Goal: Task Accomplishment & Management: Complete application form

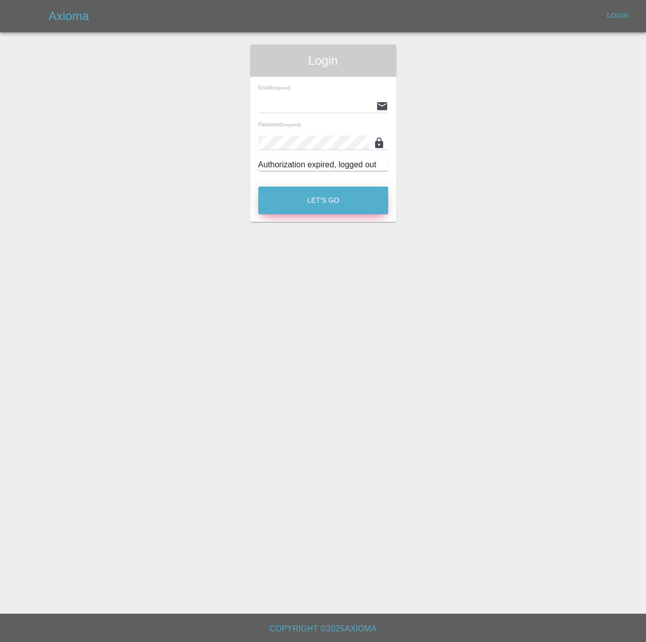
type input "[PERSON_NAME][EMAIL_ADDRESS][PERSON_NAME][DOMAIN_NAME]"
click at [310, 214] on button "Let's Go" at bounding box center [323, 201] width 130 height 28
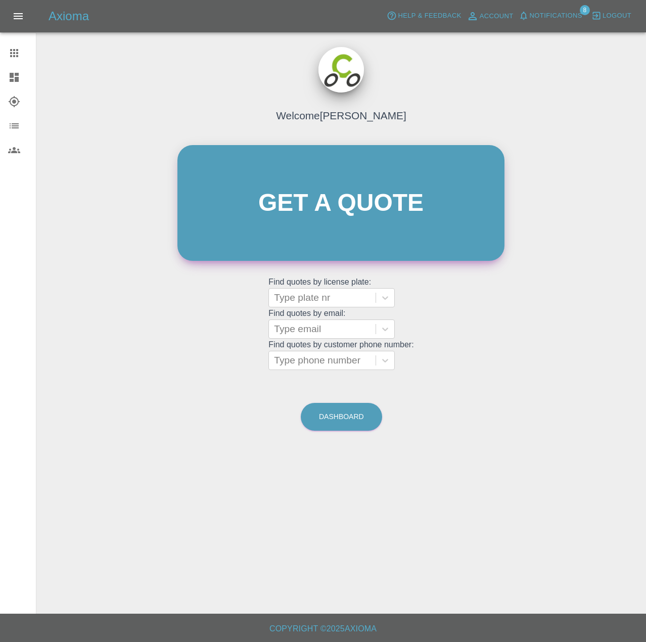
click at [393, 204] on link "Get a quote" at bounding box center [340, 203] width 327 height 116
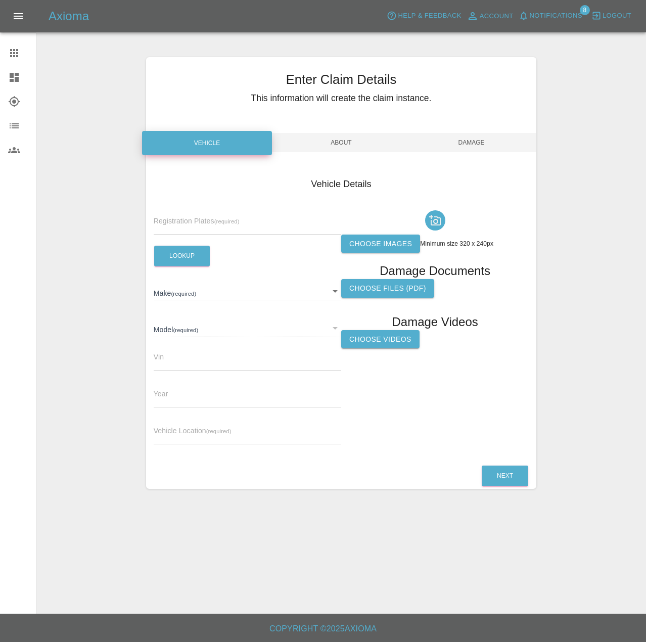
click at [231, 235] on input "text" at bounding box center [248, 227] width 188 height 15
type input "NA74 OMW"
click at [186, 266] on button "Lookup" at bounding box center [182, 256] width 56 height 21
type input "MG"
type input "MG3 HYBRID TROPHY"
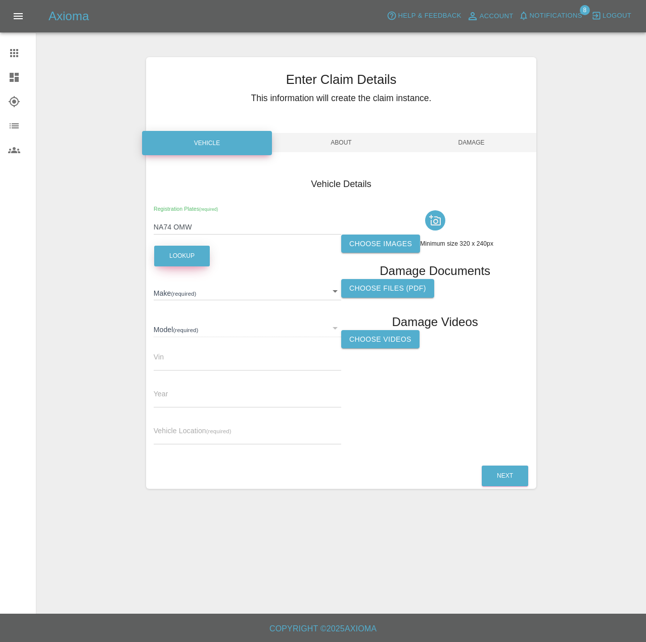
type input "[US_VEHICLE_IDENTIFICATION_NUMBER]"
type input "2024"
click at [391, 253] on label "Choose images" at bounding box center [380, 244] width 79 height 19
click at [0, 0] on input "Choose images" at bounding box center [0, 0] width 0 height 0
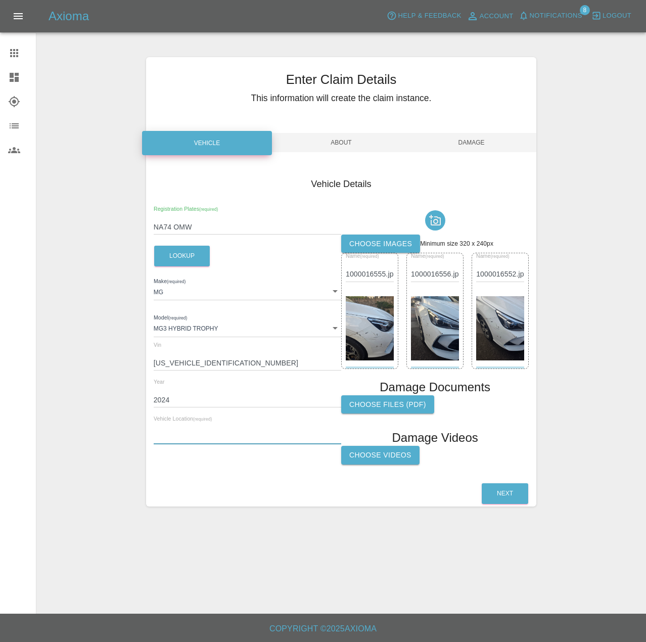
click at [250, 444] on input "text" at bounding box center [248, 437] width 188 height 15
paste input "Can be parked anywhere on [GEOGRAPHIC_DATA] or [GEOGRAPHIC_DATA], [GEOGRAPHIC_D…"
type input "Can be parked anywhere on [GEOGRAPHIC_DATA] or [GEOGRAPHIC_DATA], [GEOGRAPHIC_D…"
click at [501, 504] on button "Next" at bounding box center [505, 493] width 47 height 21
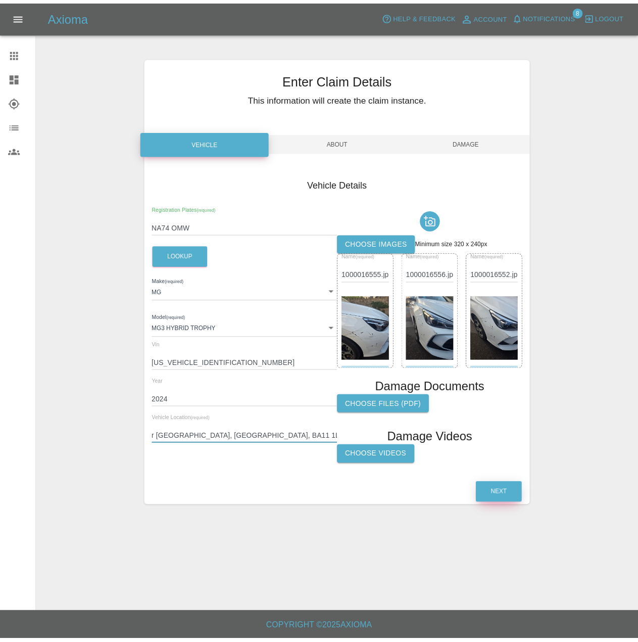
scroll to position [0, 0]
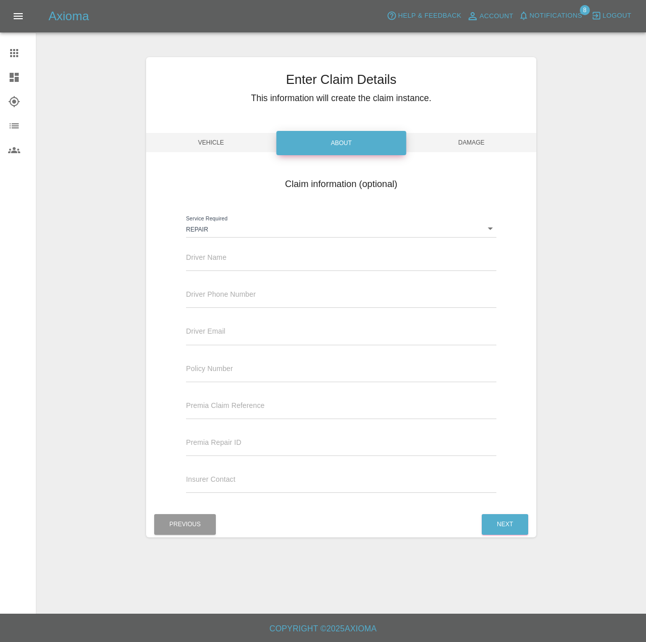
click at [250, 271] on div "Driver Name" at bounding box center [341, 257] width 310 height 28
click at [249, 271] on input "text" at bounding box center [341, 263] width 310 height 15
click at [231, 271] on input "text" at bounding box center [341, 263] width 310 height 15
type input "[PERSON_NAME]"
click at [238, 308] on input "text" at bounding box center [341, 300] width 310 height 15
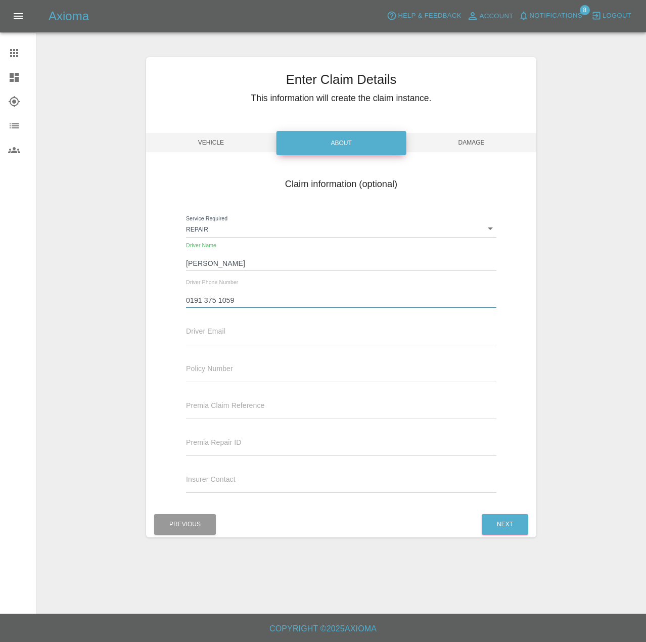
type input "0191 375 1059"
click at [301, 345] on input "text" at bounding box center [341, 337] width 310 height 15
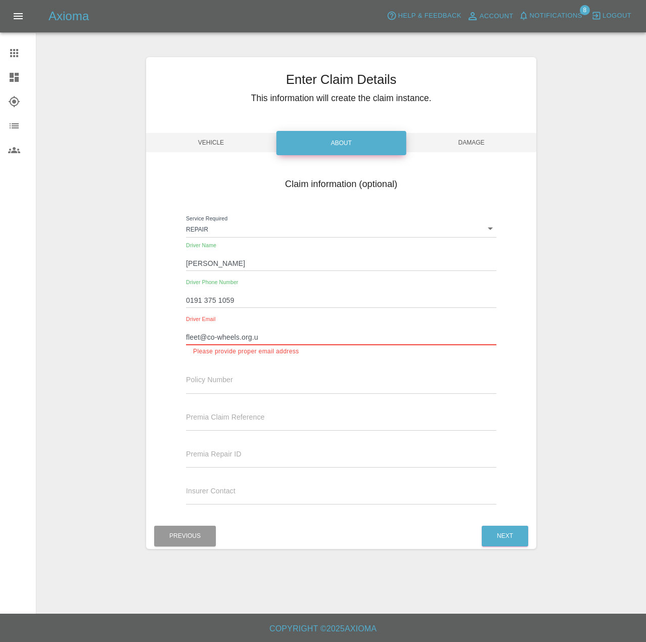
type input "[EMAIL_ADDRESS][DOMAIN_NAME]"
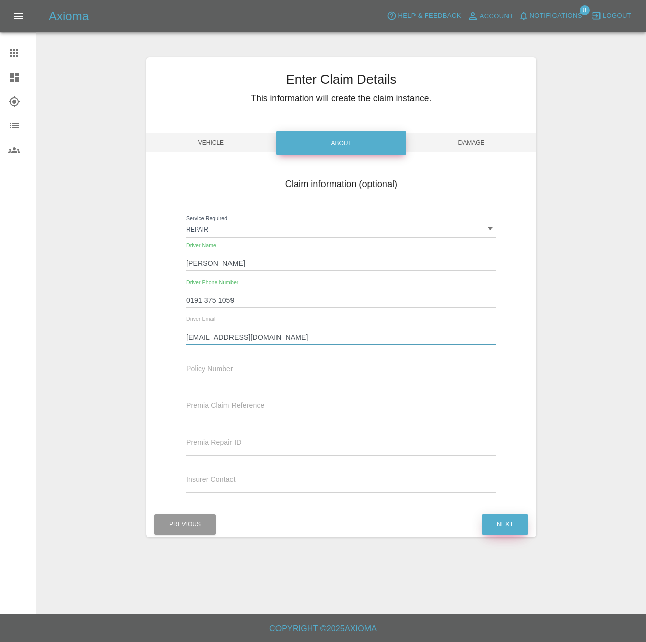
click at [507, 533] on button "Next" at bounding box center [505, 524] width 47 height 21
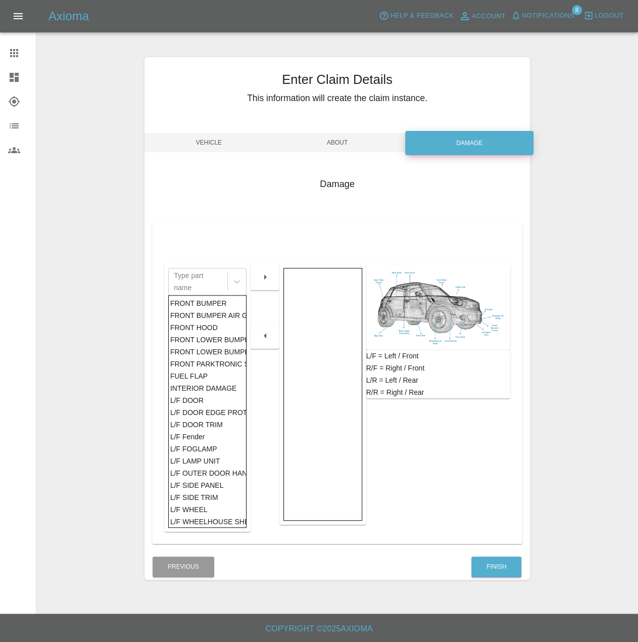
click at [221, 309] on div "FRONT BUMPER" at bounding box center [207, 303] width 75 height 12
click at [270, 283] on icon "button" at bounding box center [265, 277] width 12 height 12
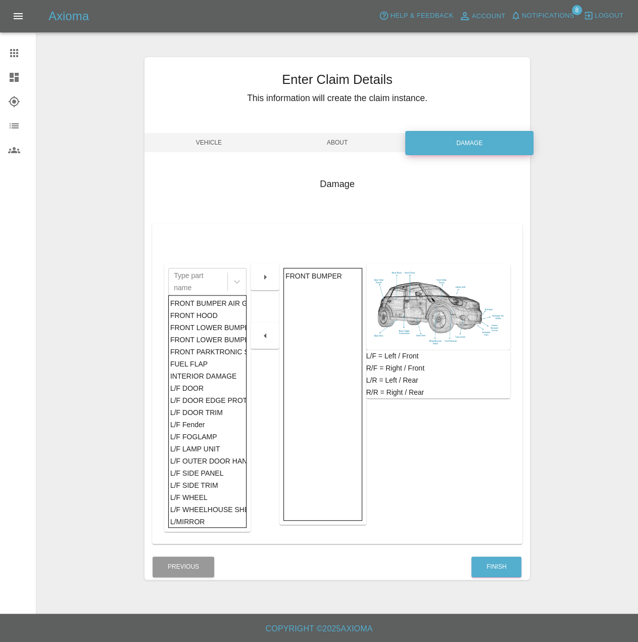
click at [213, 346] on div "FRONT LOWER BUMPER TRIM" at bounding box center [207, 340] width 75 height 12
click at [212, 334] on div "FRONT LOWER BUMPER COVER" at bounding box center [207, 327] width 75 height 12
click at [262, 283] on icon "button" at bounding box center [265, 277] width 12 height 12
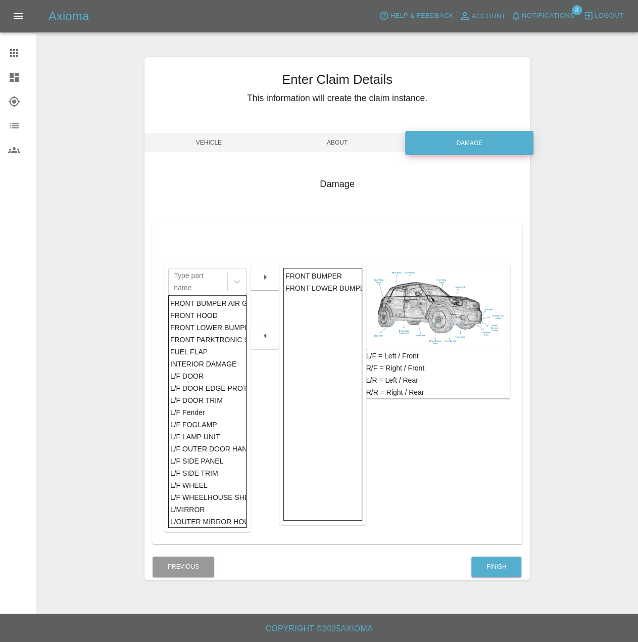
click at [320, 294] on div "FRONT LOWER BUMPER COVER" at bounding box center [323, 288] width 75 height 12
click at [259, 342] on icon "button" at bounding box center [265, 336] width 12 height 12
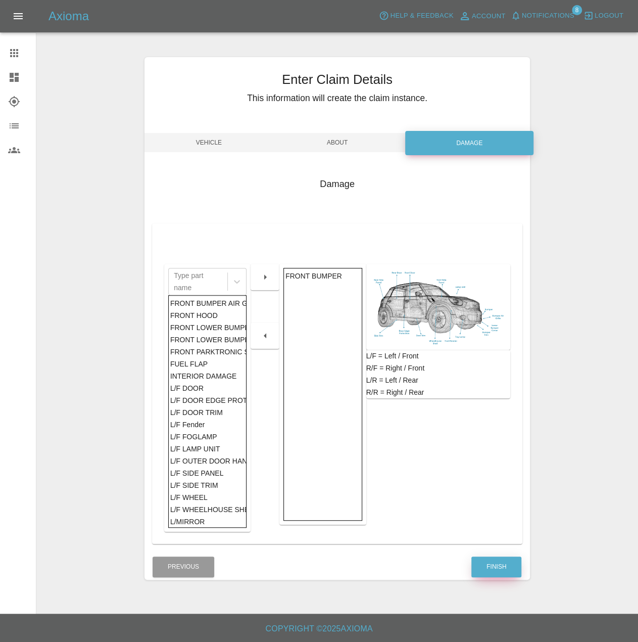
click at [511, 577] on button "Finish" at bounding box center [497, 567] width 50 height 21
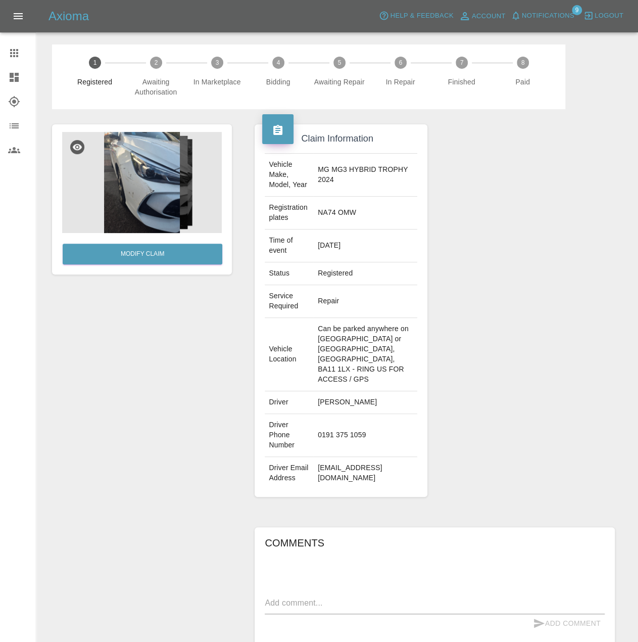
click at [20, 59] on icon at bounding box center [14, 53] width 12 height 12
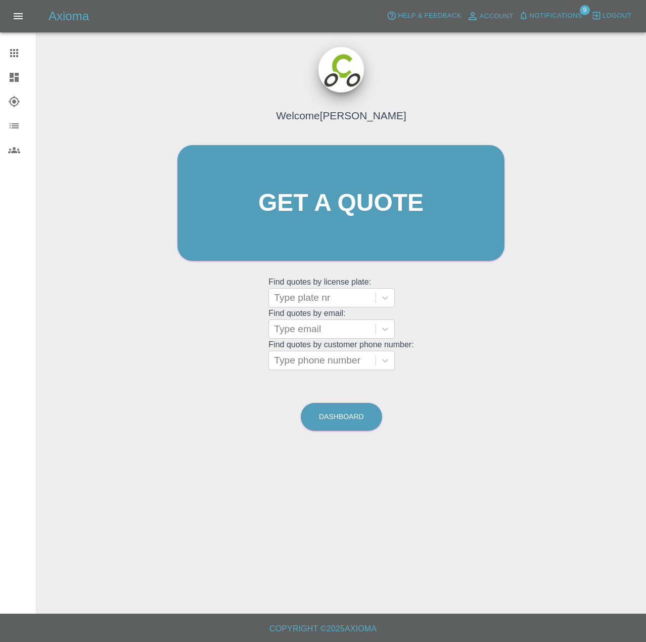
click at [16, 78] on icon at bounding box center [14, 77] width 12 height 12
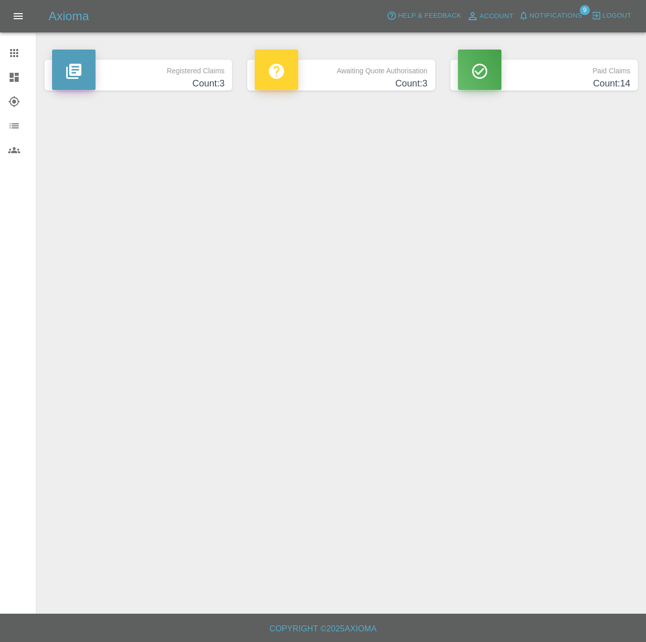
click at [158, 90] on h4 "Count: 3" at bounding box center [138, 84] width 172 height 14
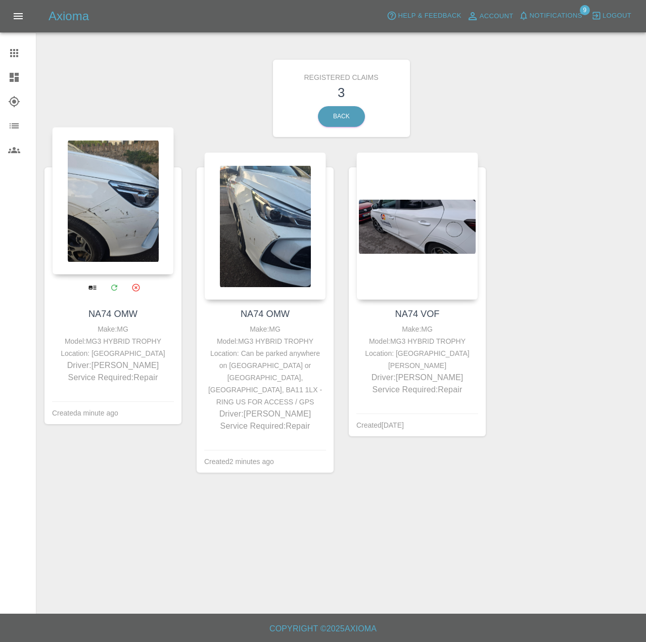
click at [137, 291] on icon "Archive" at bounding box center [136, 288] width 8 height 8
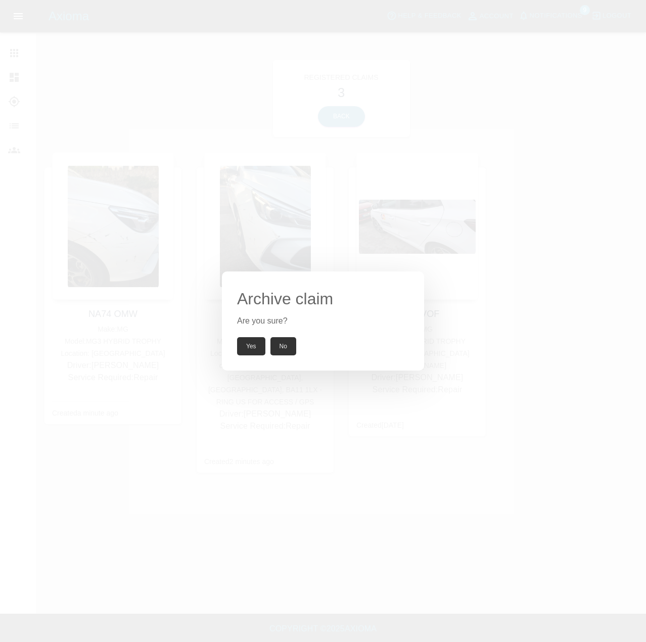
click at [254, 355] on button "Yes" at bounding box center [251, 346] width 28 height 18
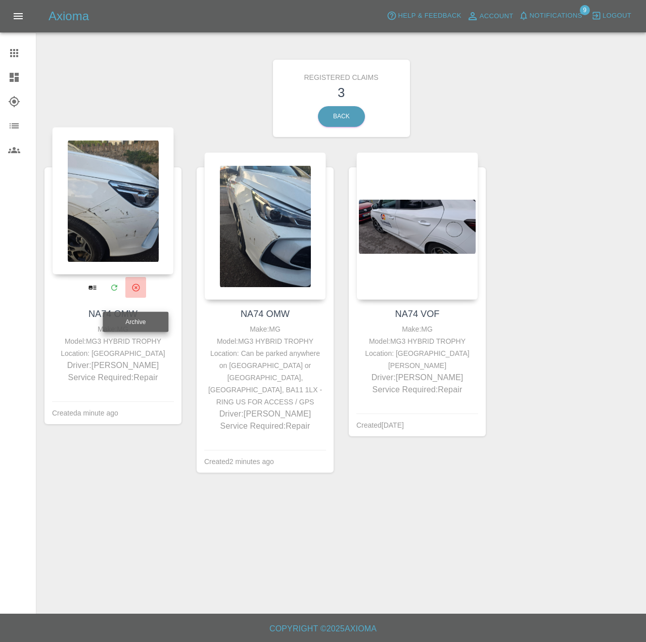
click at [140, 292] on icon "Archive" at bounding box center [135, 287] width 9 height 9
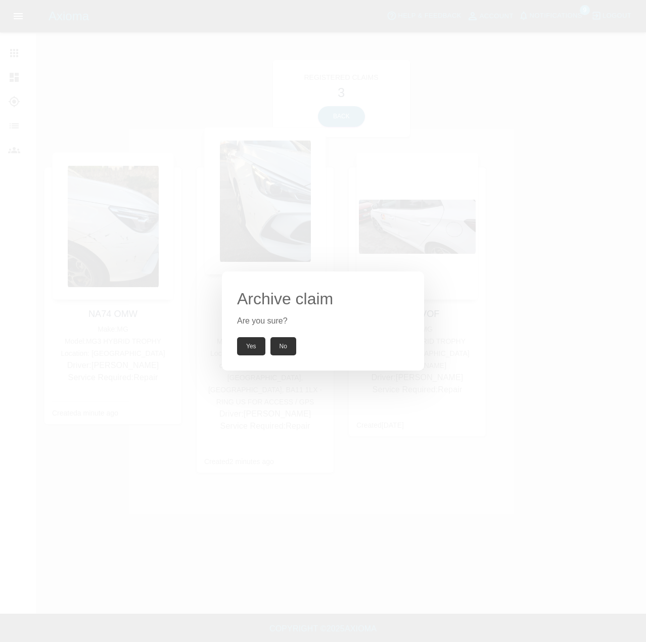
click at [248, 348] on button "Yes" at bounding box center [251, 346] width 28 height 18
